Goal: Navigation & Orientation: Find specific page/section

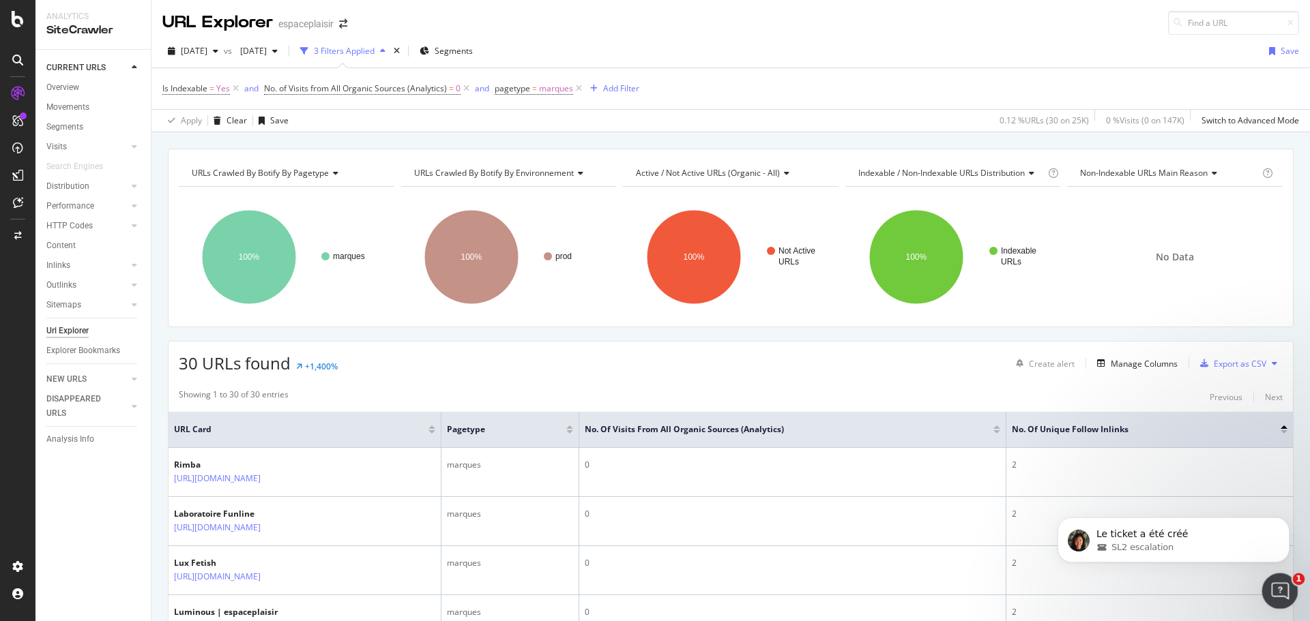
click at [1280, 596] on icon "Ouvrir le Messenger Intercom" at bounding box center [1278, 589] width 23 height 23
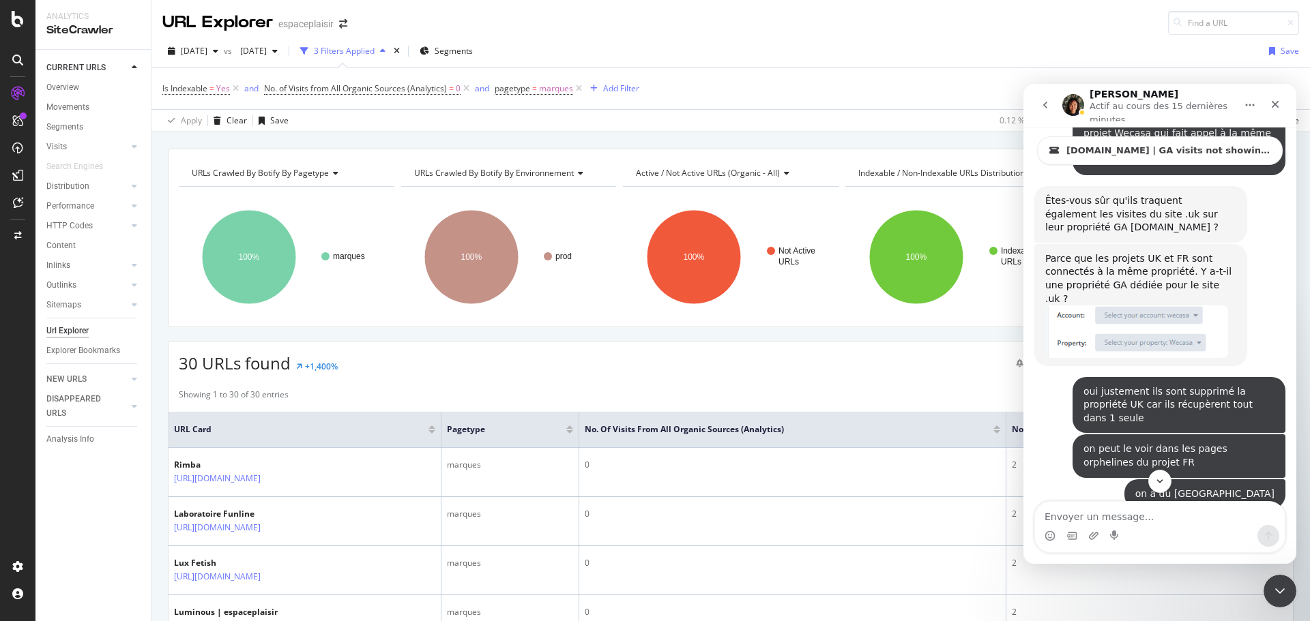
scroll to position [1841, 0]
click at [1181, 508] on textarea "Envoyer un message..." at bounding box center [1160, 513] width 250 height 23
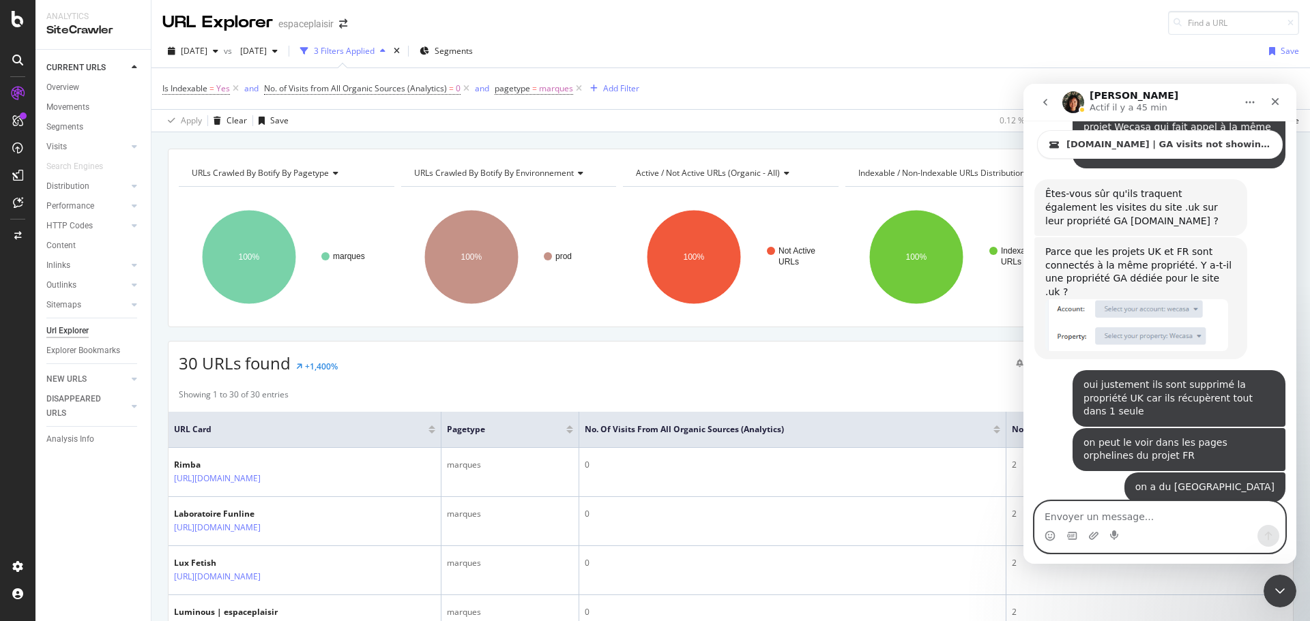
scroll to position [1835, 0]
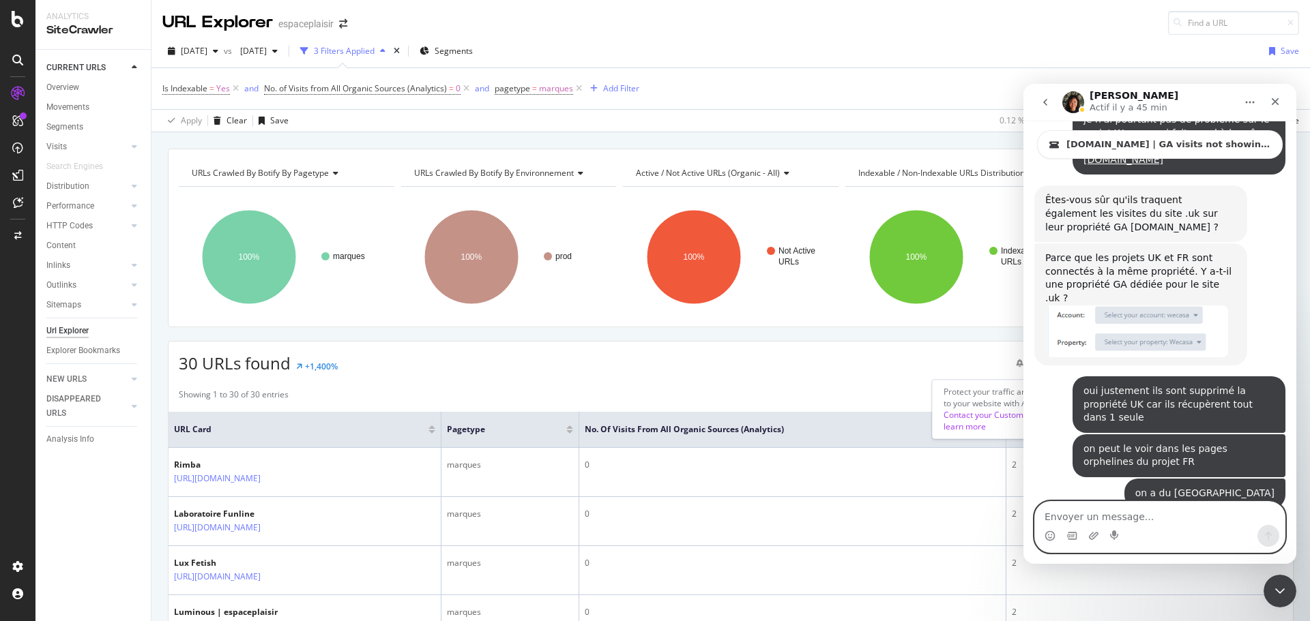
click at [1160, 523] on textarea "Envoyer un message..." at bounding box center [1160, 513] width 250 height 23
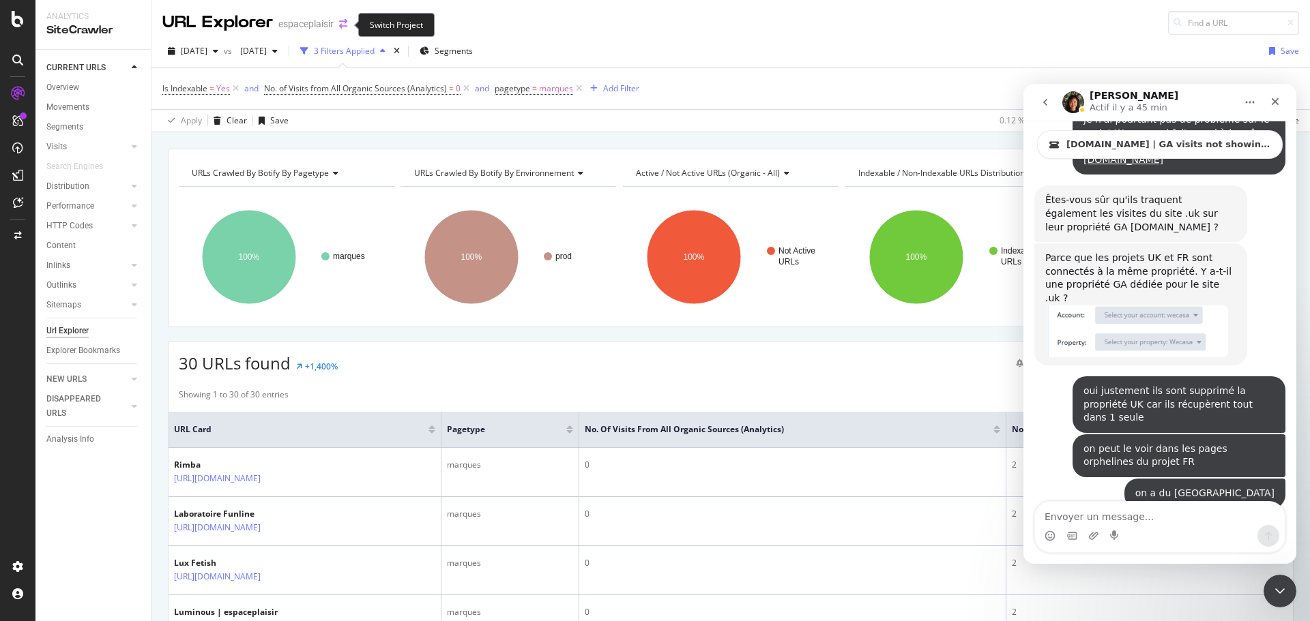
click at [343, 28] on icon "arrow-right-arrow-left" at bounding box center [343, 24] width 8 height 10
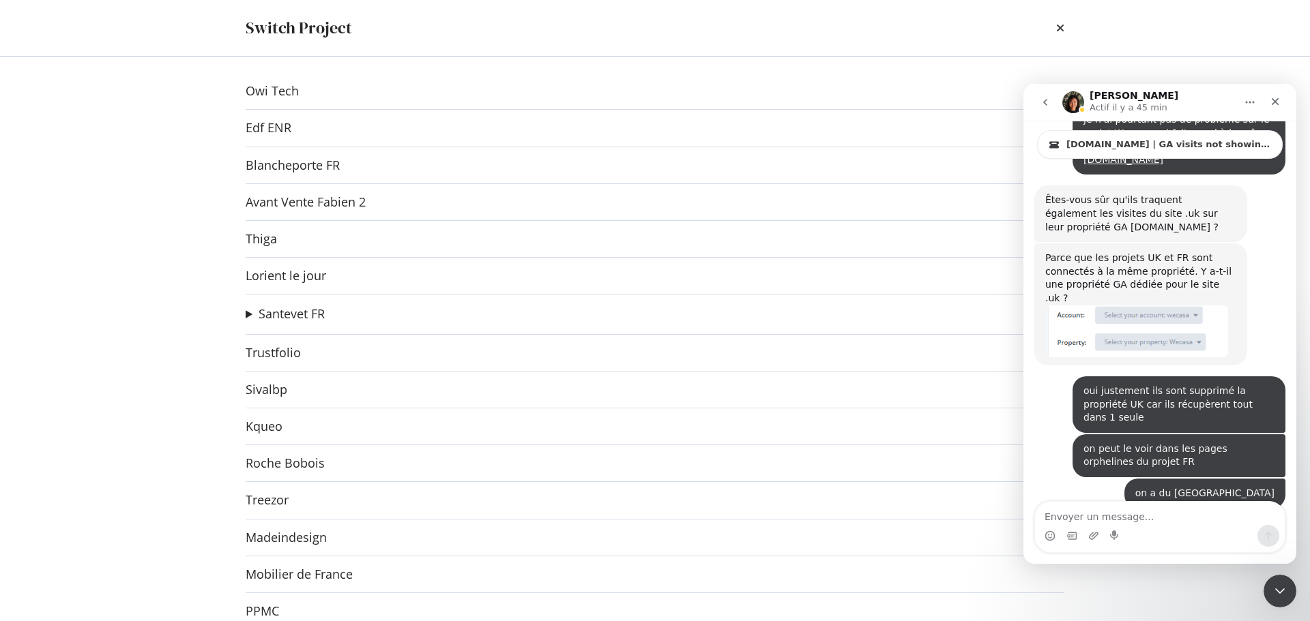
scroll to position [456, 0]
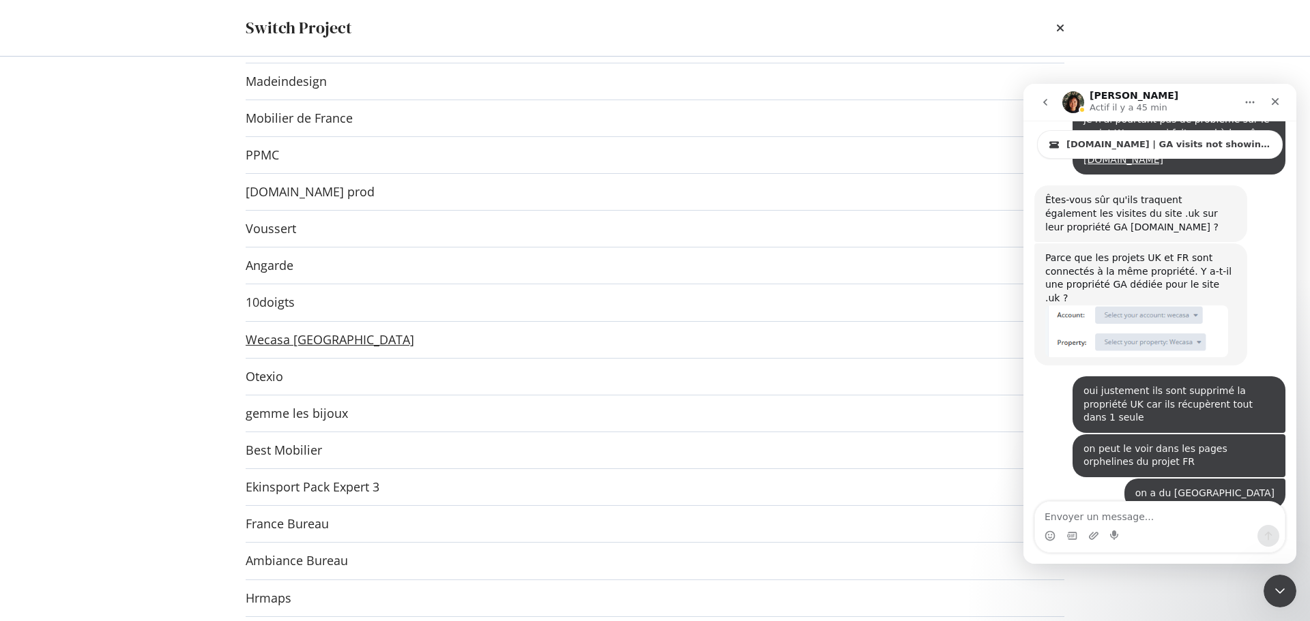
click at [291, 337] on link "Wecasa [GEOGRAPHIC_DATA]" at bounding box center [330, 340] width 168 height 14
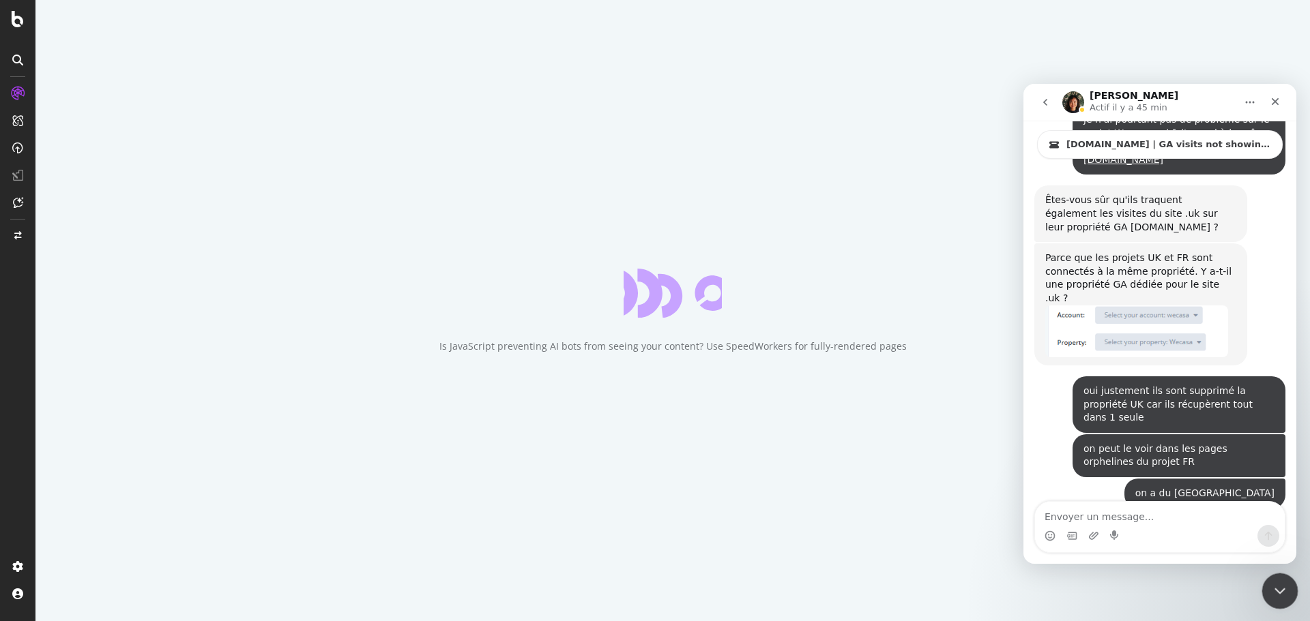
click at [1280, 589] on icon "Fermer le Messenger Intercom" at bounding box center [1277, 589] width 16 height 16
